Goal: Find specific page/section: Find specific page/section

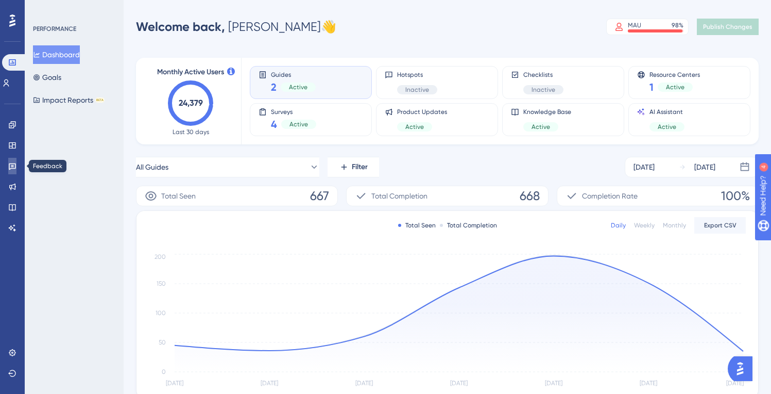
click at [12, 166] on icon at bounding box center [12, 166] width 7 height 7
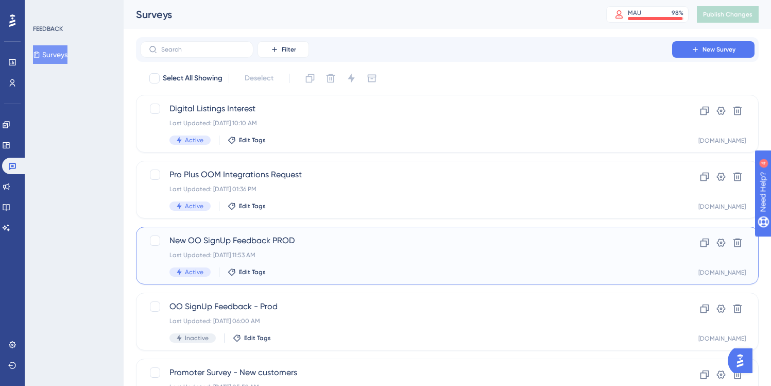
click at [319, 245] on span "New OO SignUp Feedback PROD" at bounding box center [405, 240] width 473 height 12
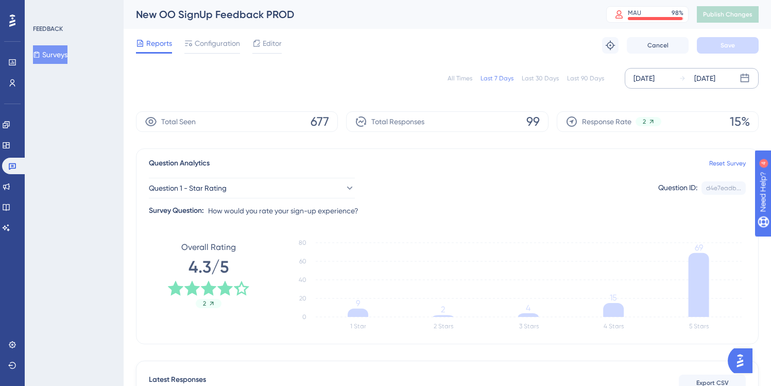
click at [654, 79] on div "[DATE]" at bounding box center [644, 78] width 21 height 12
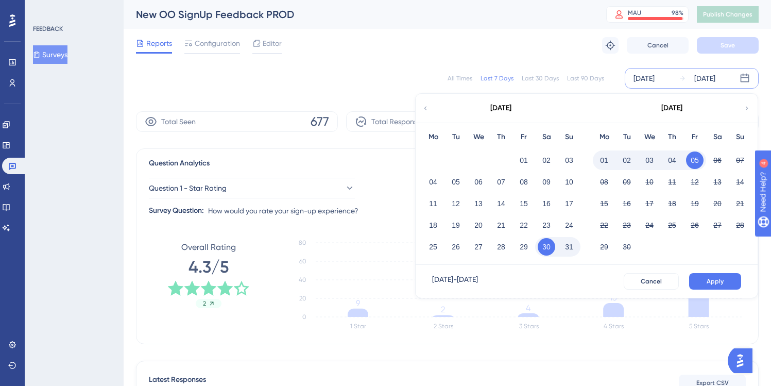
click at [674, 160] on button "04" at bounding box center [672, 160] width 18 height 18
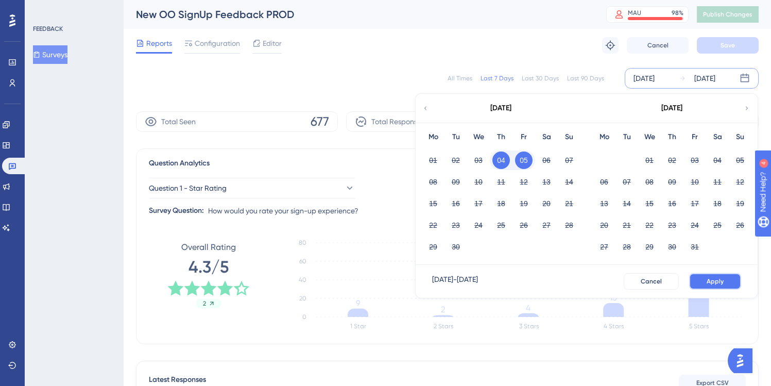
click at [700, 281] on button "Apply" at bounding box center [715, 281] width 52 height 16
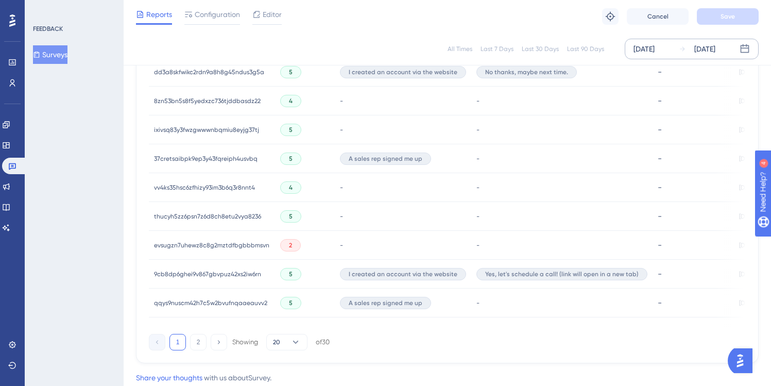
click at [215, 273] on span "9cb8dp6ghei9v867gbvpuz42xs2iw6rn" at bounding box center [207, 274] width 107 height 8
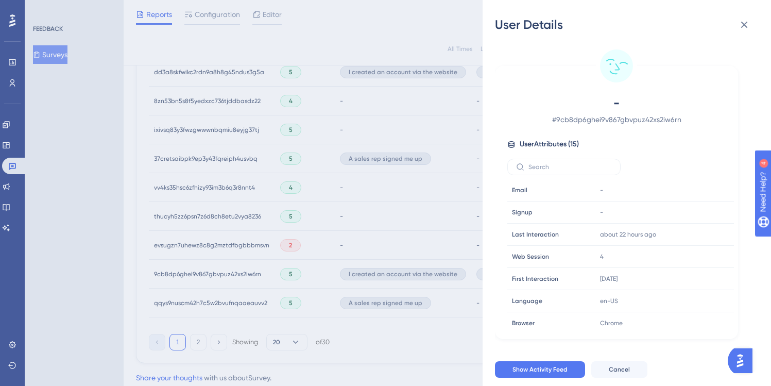
click at [603, 120] on span "# 9cb8dp6ghei9v867gbvpuz42xs2iw6rn" at bounding box center [616, 119] width 181 height 12
copy div "# 9cb8dp6ghei9v867gbvpuz42xs2iw6rn"
click at [642, 118] on span "# 9cb8dp6ghei9v867gbvpuz42xs2iw6rn" at bounding box center [616, 119] width 181 height 12
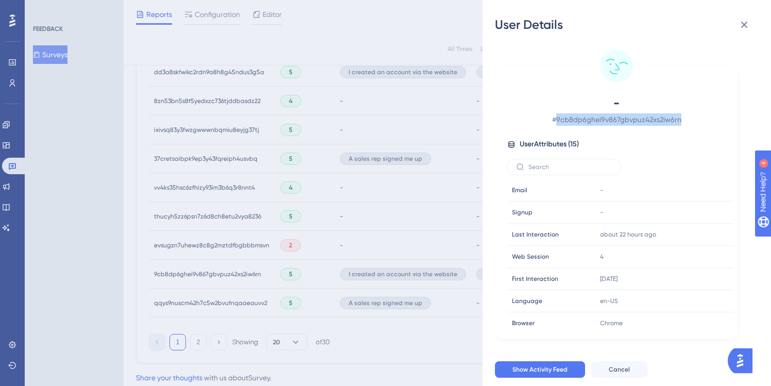
drag, startPoint x: 680, startPoint y: 121, endPoint x: 559, endPoint y: 119, distance: 121.1
click at [559, 119] on span "# 9cb8dp6ghei9v867gbvpuz42xs2iw6rn" at bounding box center [616, 119] width 181 height 12
copy span "9cb8dp6ghei9v867gbvpuz42xs2iw6rn"
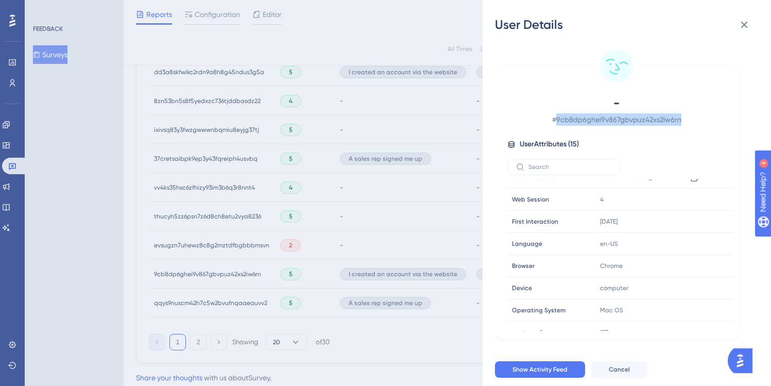
scroll to position [62, 0]
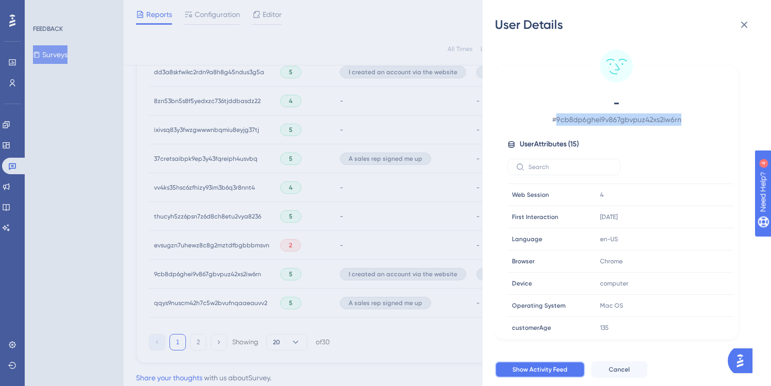
click at [538, 373] on span "Show Activity Feed" at bounding box center [540, 369] width 55 height 8
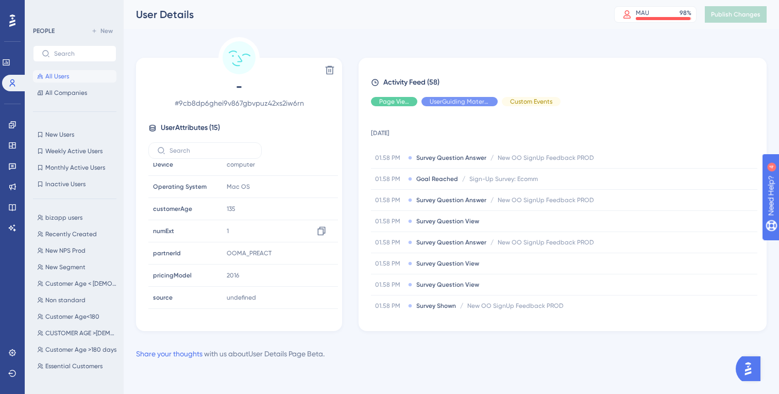
scroll to position [181, 0]
